Goal: Information Seeking & Learning: Learn about a topic

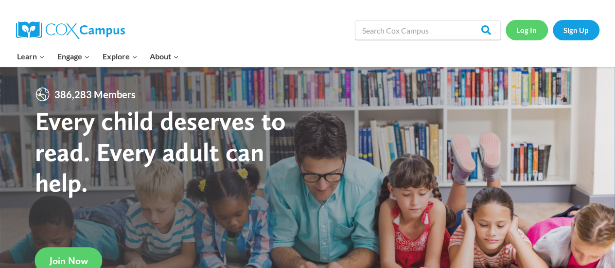
click at [525, 34] on link "Log In" at bounding box center [527, 30] width 42 height 20
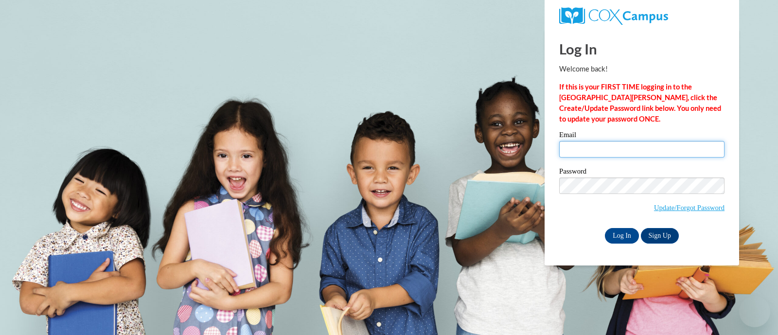
drag, startPoint x: 618, startPoint y: 150, endPoint x: 618, endPoint y: 157, distance: 6.8
click at [618, 150] on input "Email" at bounding box center [641, 149] width 165 height 17
type input "alysa.katerski@trschools.k12.wi.us"
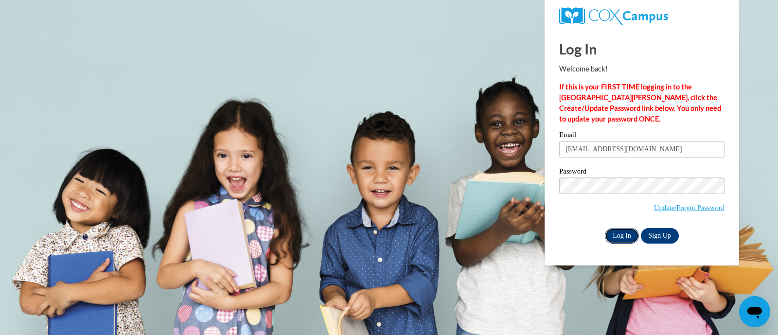
click at [620, 232] on input "Log In" at bounding box center [622, 236] width 34 height 16
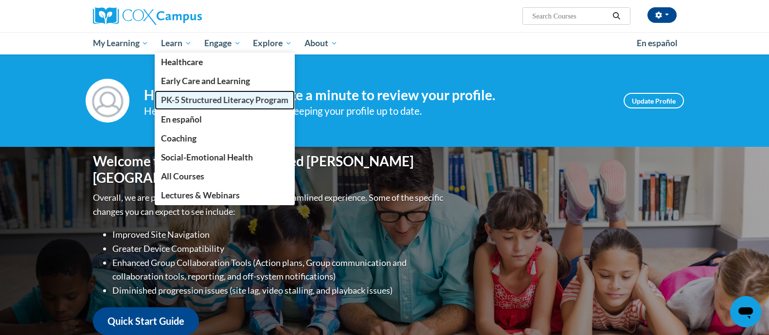
click at [197, 103] on span "PK-5 Structured Literacy Program" at bounding box center [224, 100] width 127 height 10
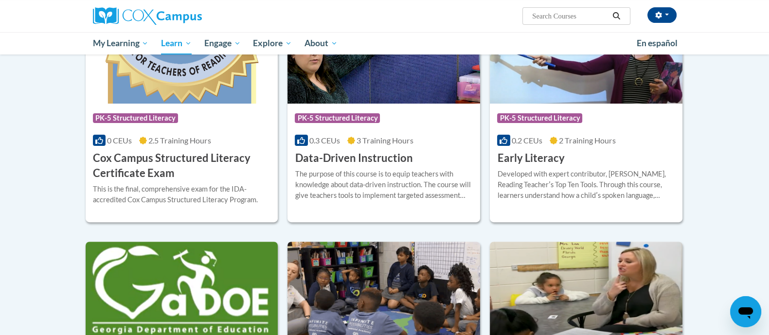
scroll to position [549, 0]
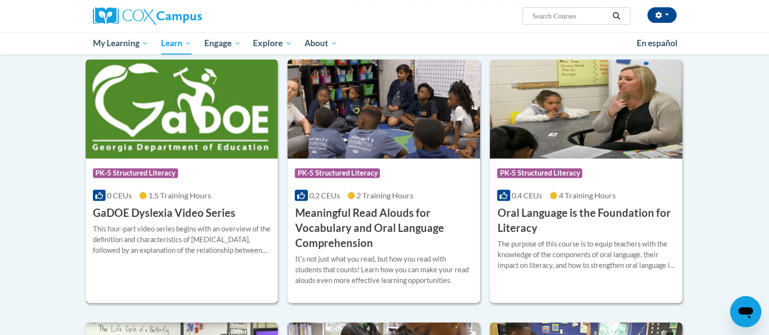
click at [240, 190] on div "0 CEUs 1.5 Training Hours" at bounding box center [182, 195] width 178 height 11
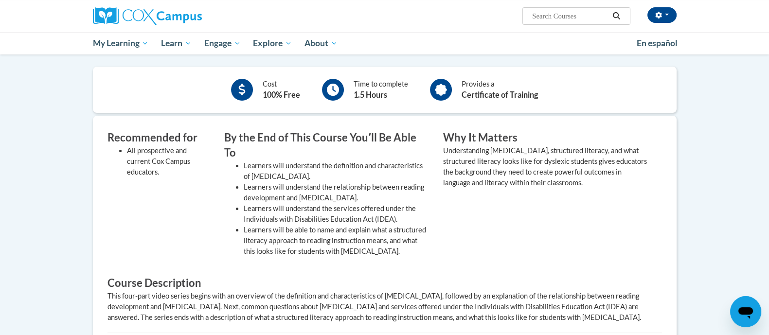
scroll to position [304, 0]
